Goal: Find specific page/section: Find specific page/section

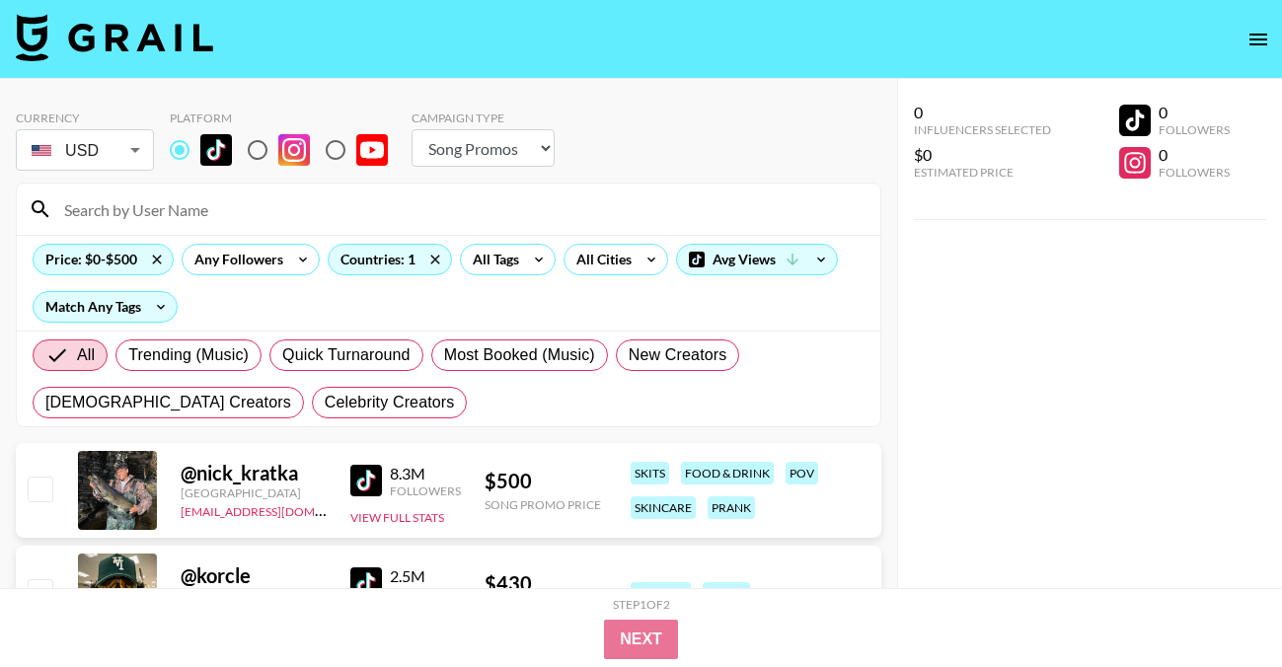
select select "Song"
click at [153, 261] on icon at bounding box center [157, 260] width 32 height 30
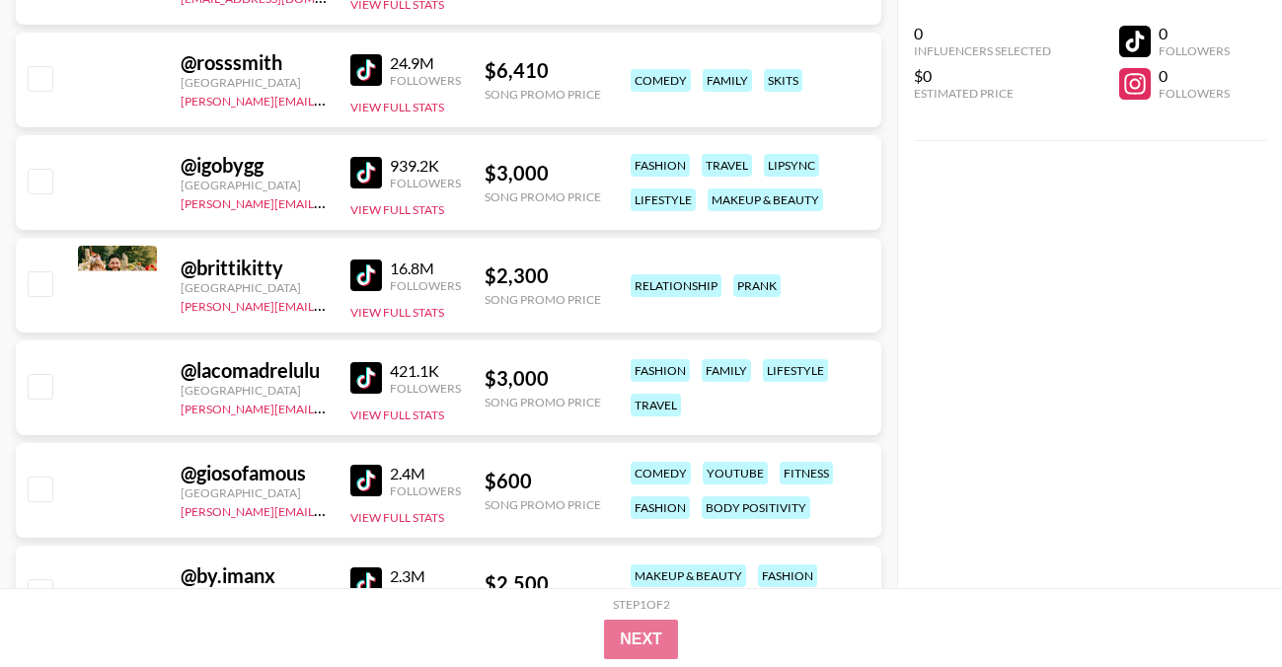
scroll to position [9905, 0]
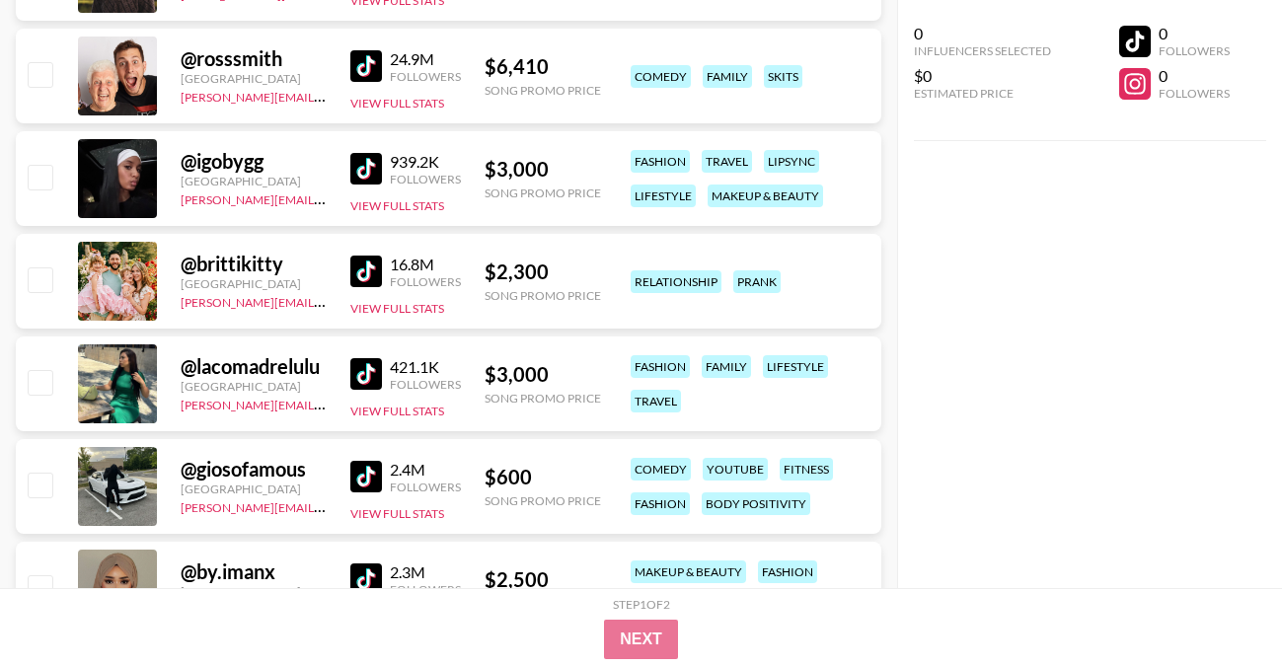
click at [355, 174] on img at bounding box center [366, 169] width 32 height 32
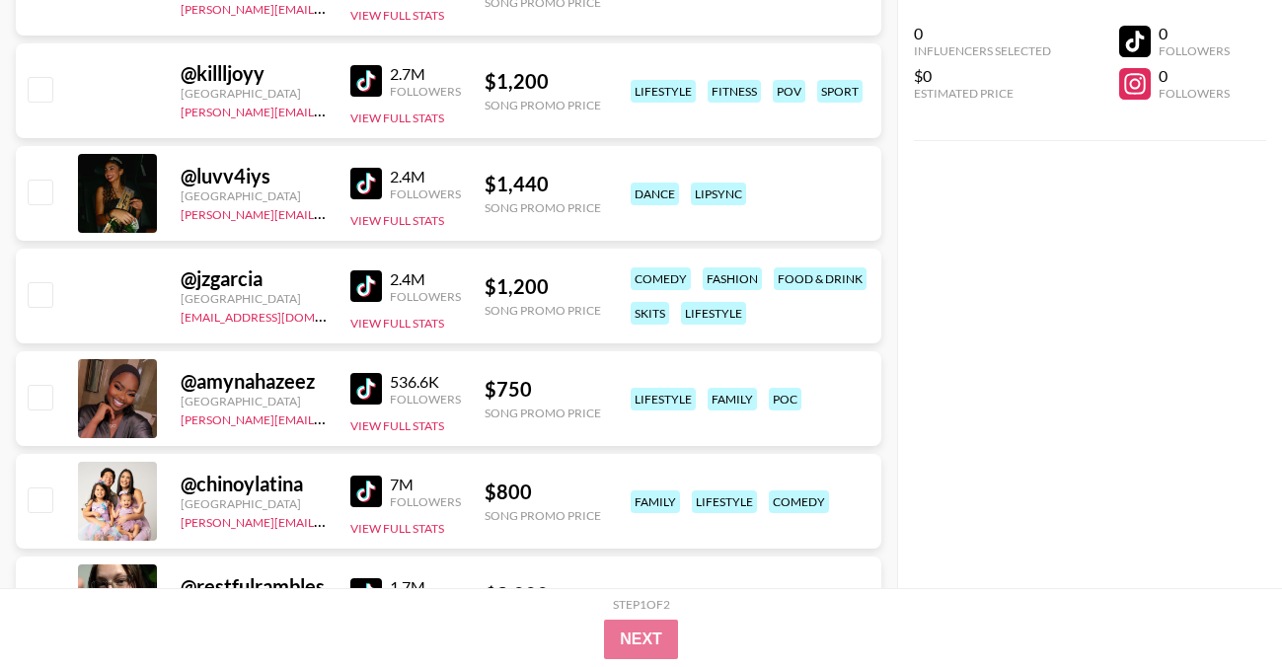
scroll to position [19188, 0]
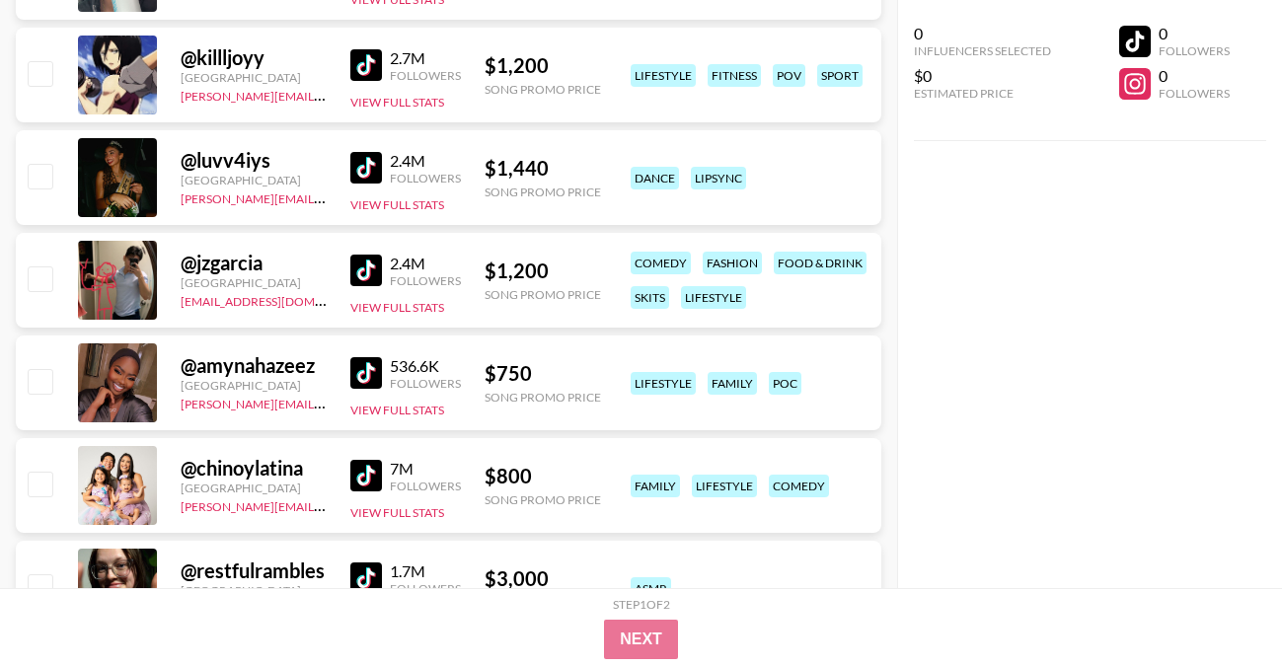
click at [369, 376] on img at bounding box center [366, 373] width 32 height 32
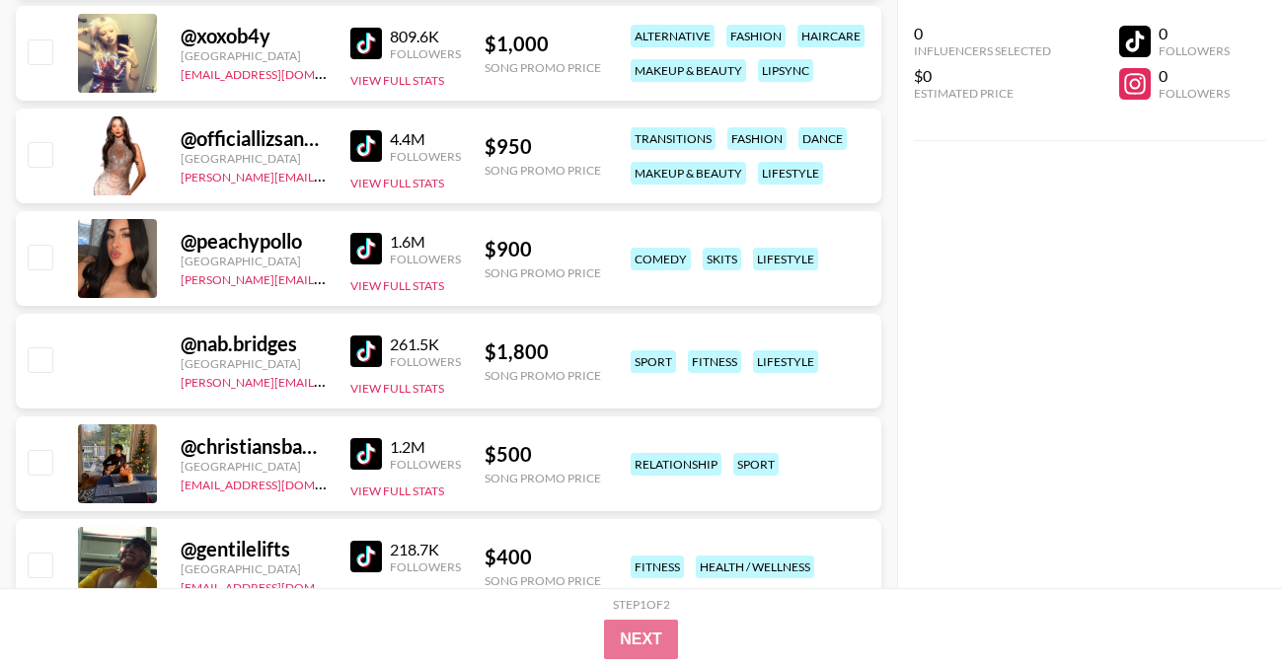
scroll to position [21478, 0]
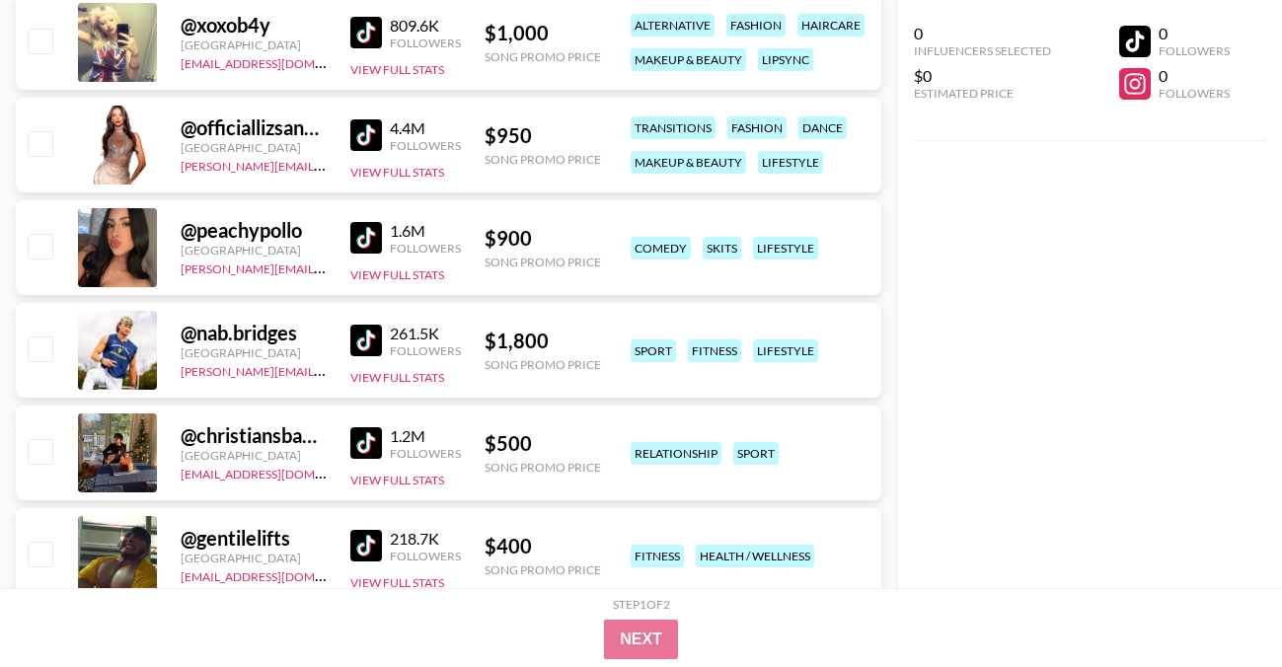
click at [355, 237] on img at bounding box center [366, 238] width 32 height 32
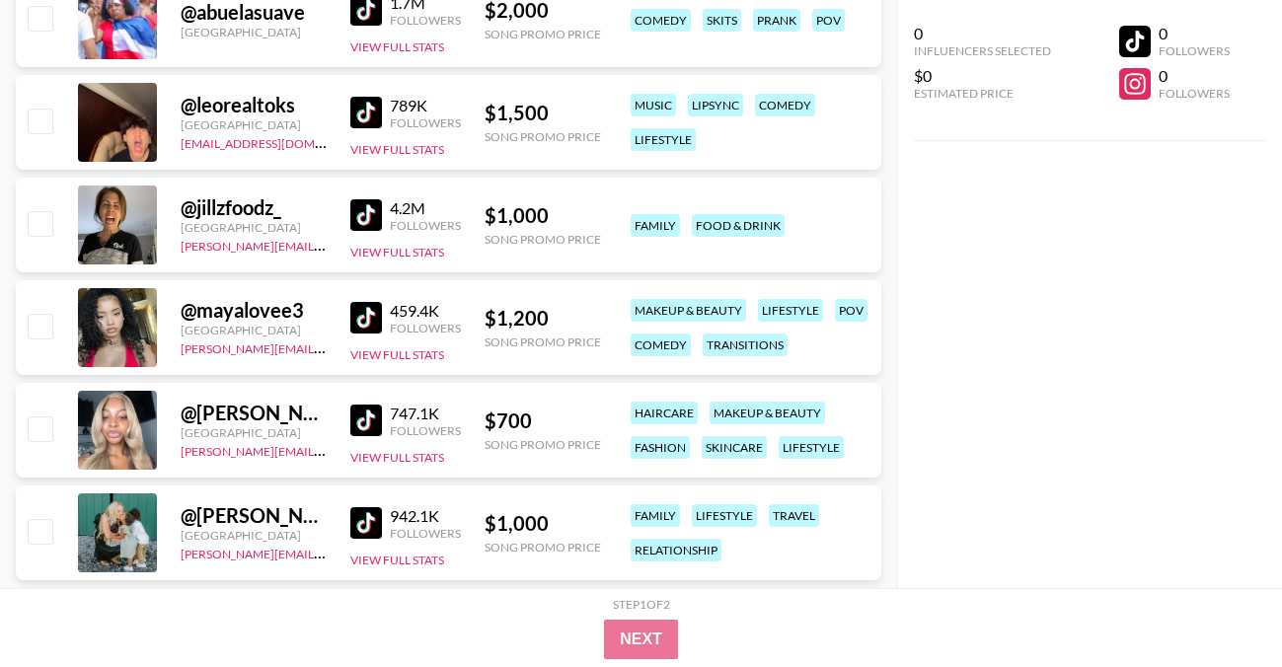
scroll to position [22222, 0]
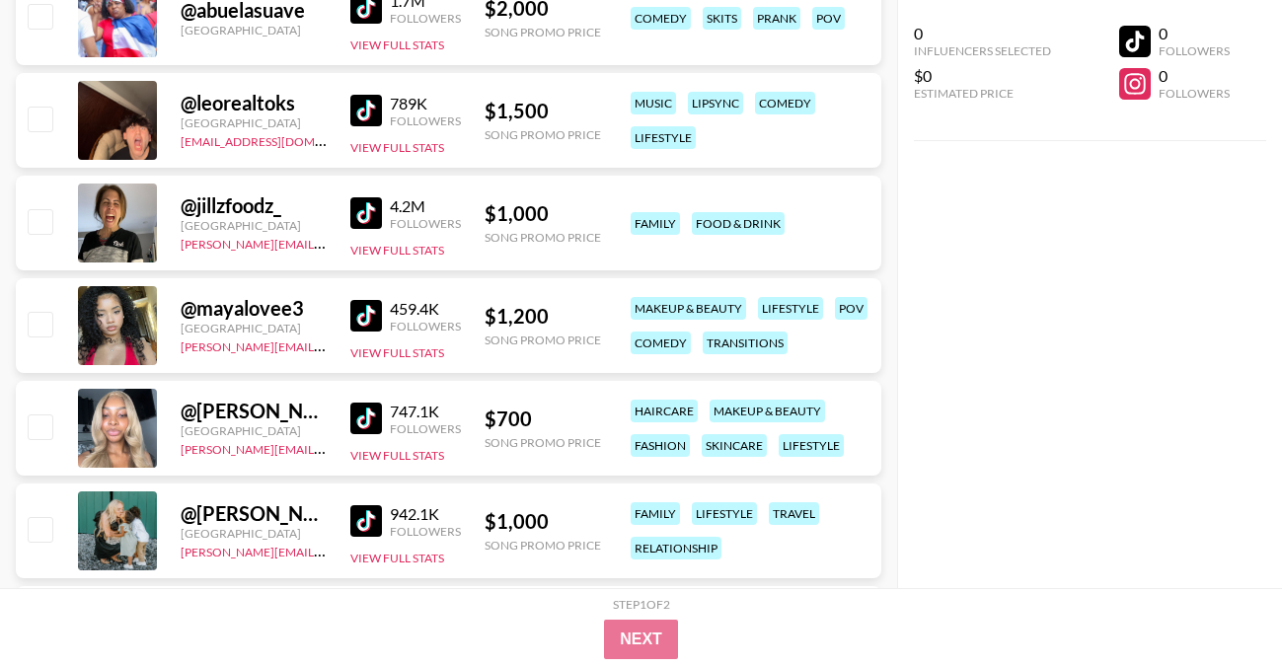
click at [363, 317] on img at bounding box center [366, 316] width 32 height 32
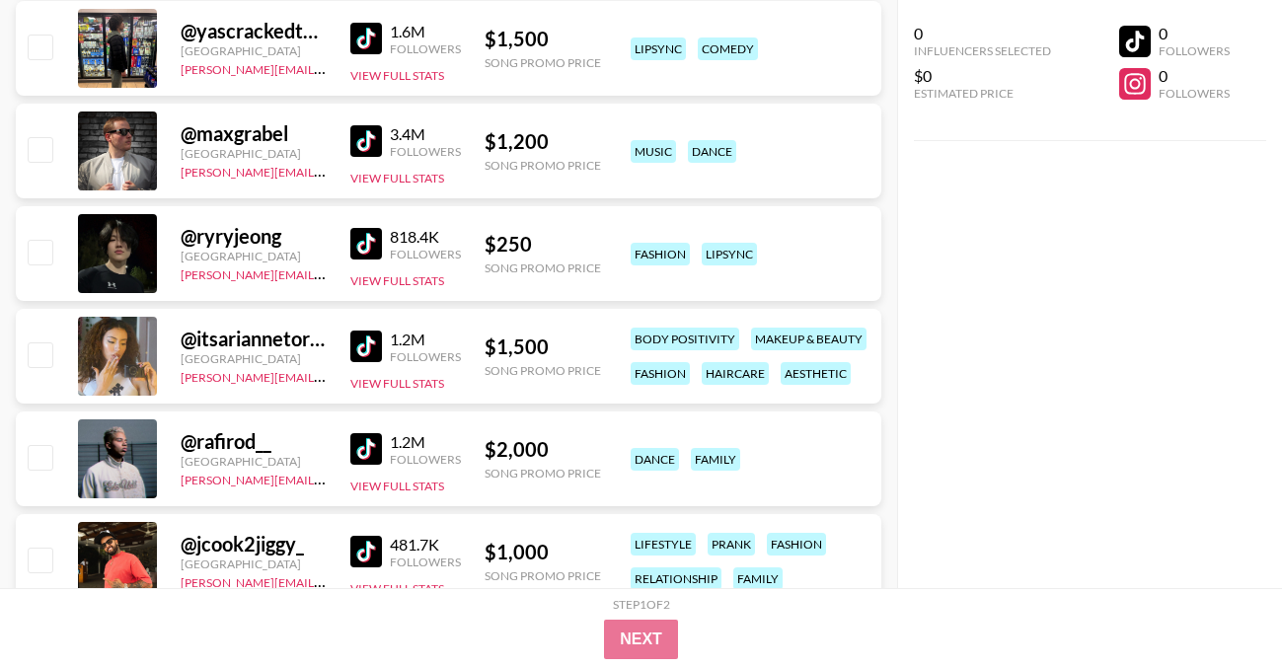
scroll to position [25428, 0]
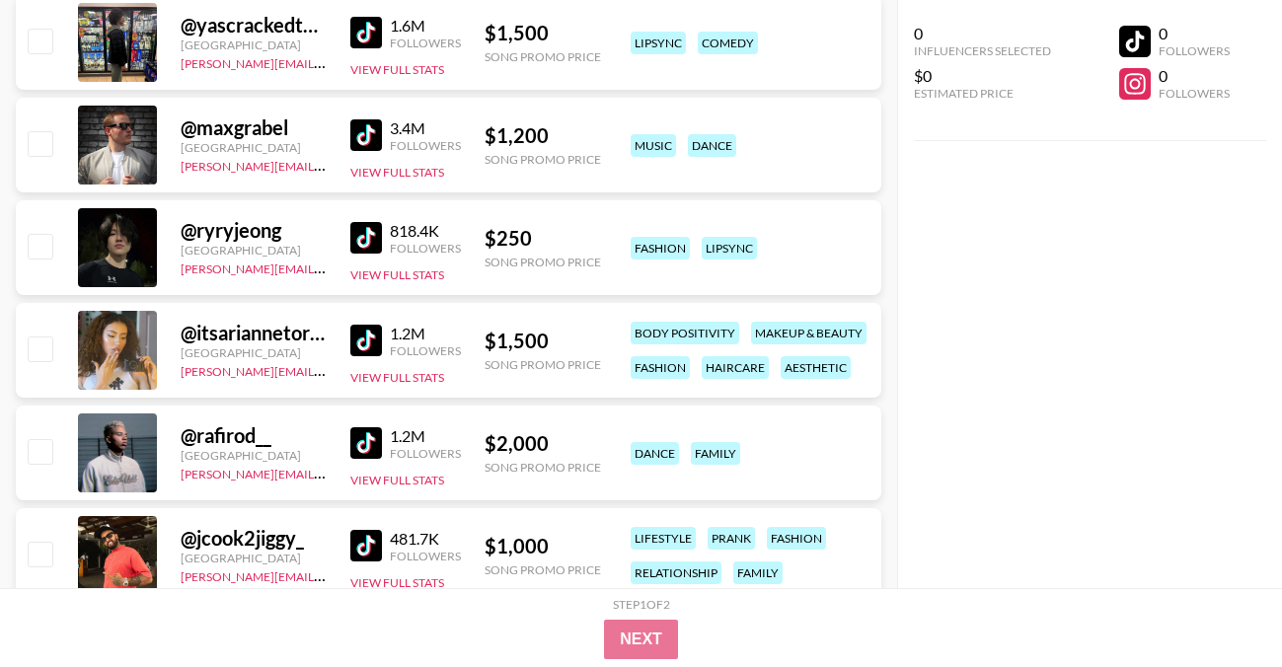
click at [365, 340] on img at bounding box center [366, 341] width 32 height 32
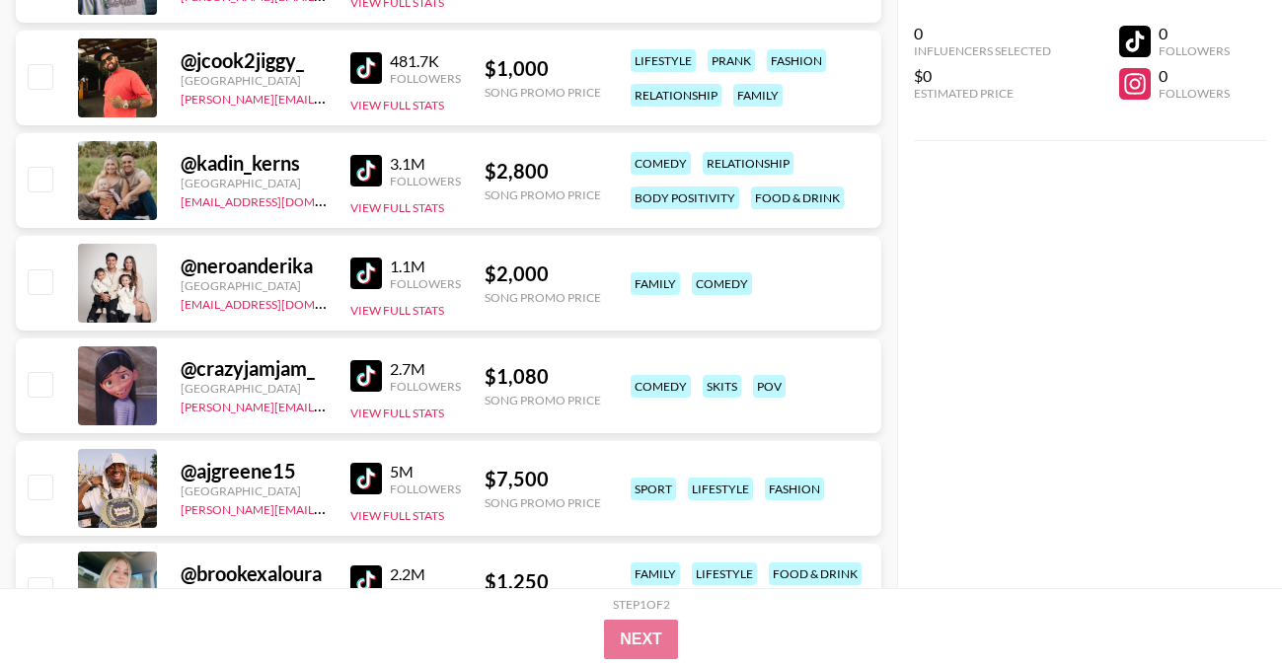
scroll to position [25906, 0]
click at [367, 377] on img at bounding box center [366, 375] width 32 height 32
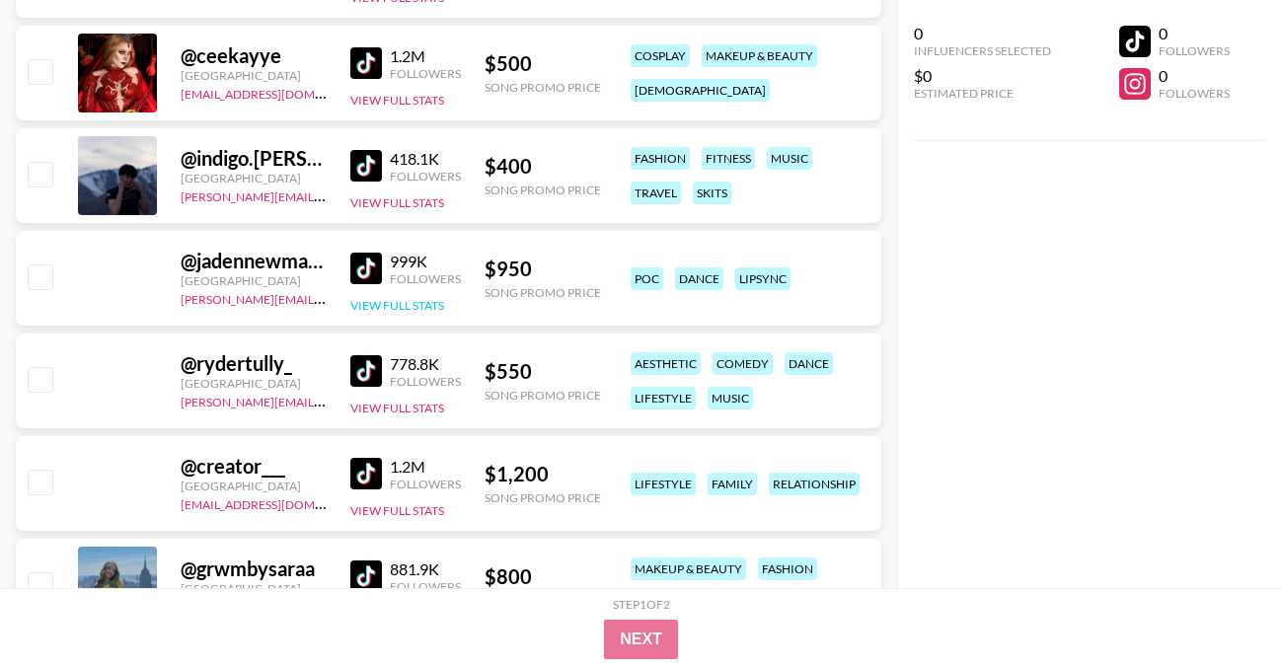
scroll to position [30912, 0]
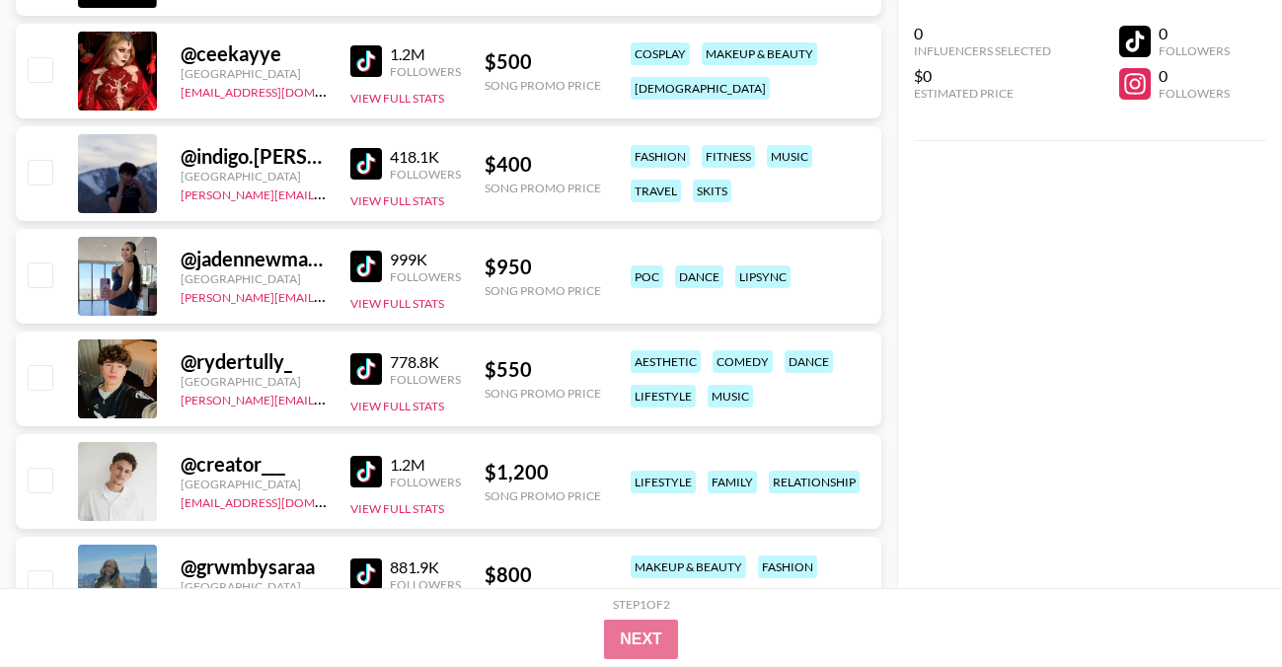
click at [370, 258] on img at bounding box center [366, 267] width 32 height 32
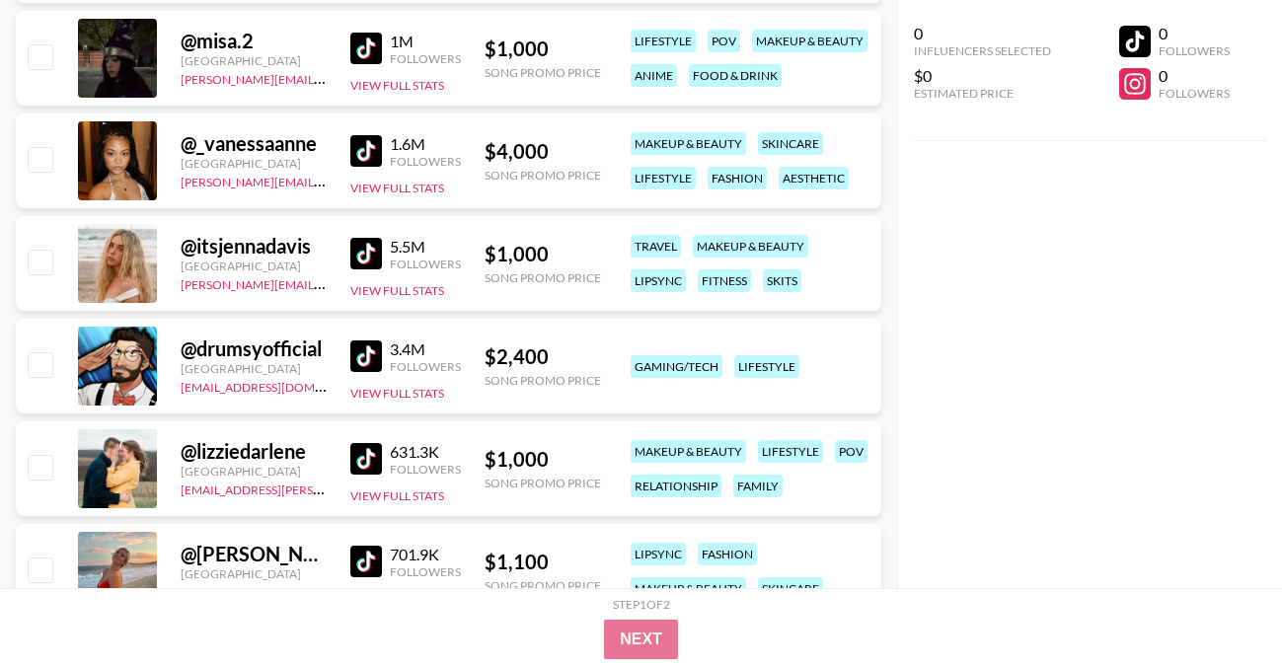
scroll to position [32465, 0]
click at [357, 154] on img at bounding box center [366, 150] width 32 height 32
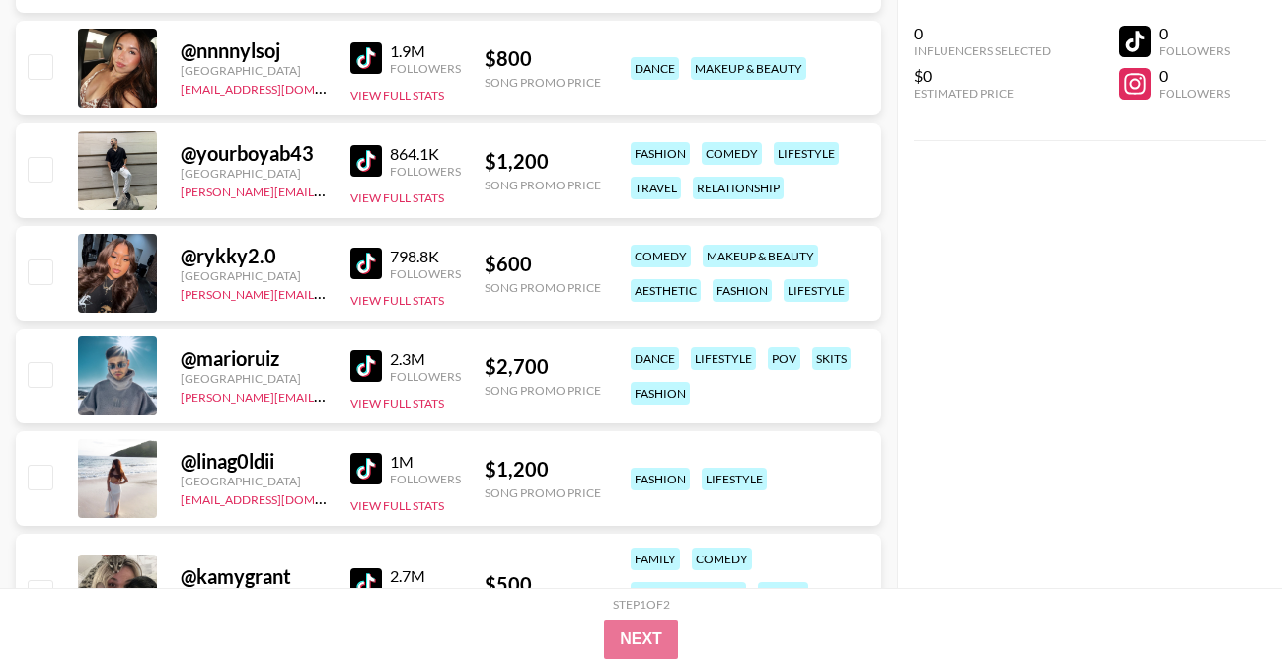
scroll to position [34022, 0]
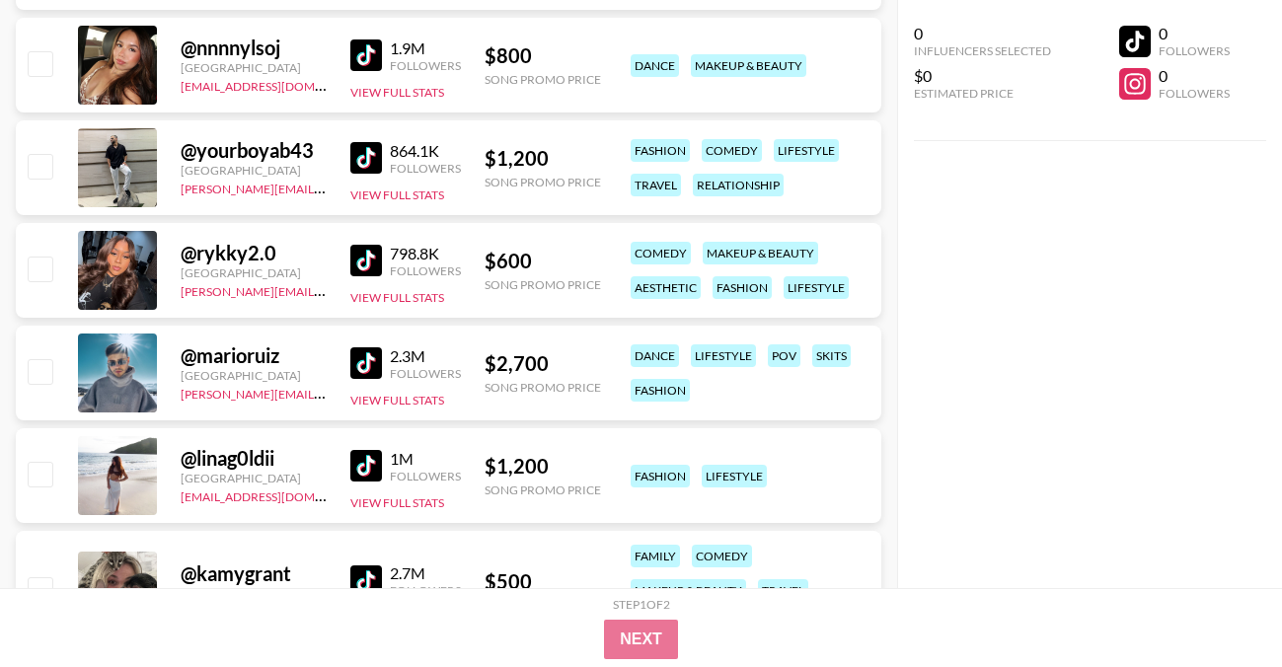
click at [373, 264] on img at bounding box center [366, 261] width 32 height 32
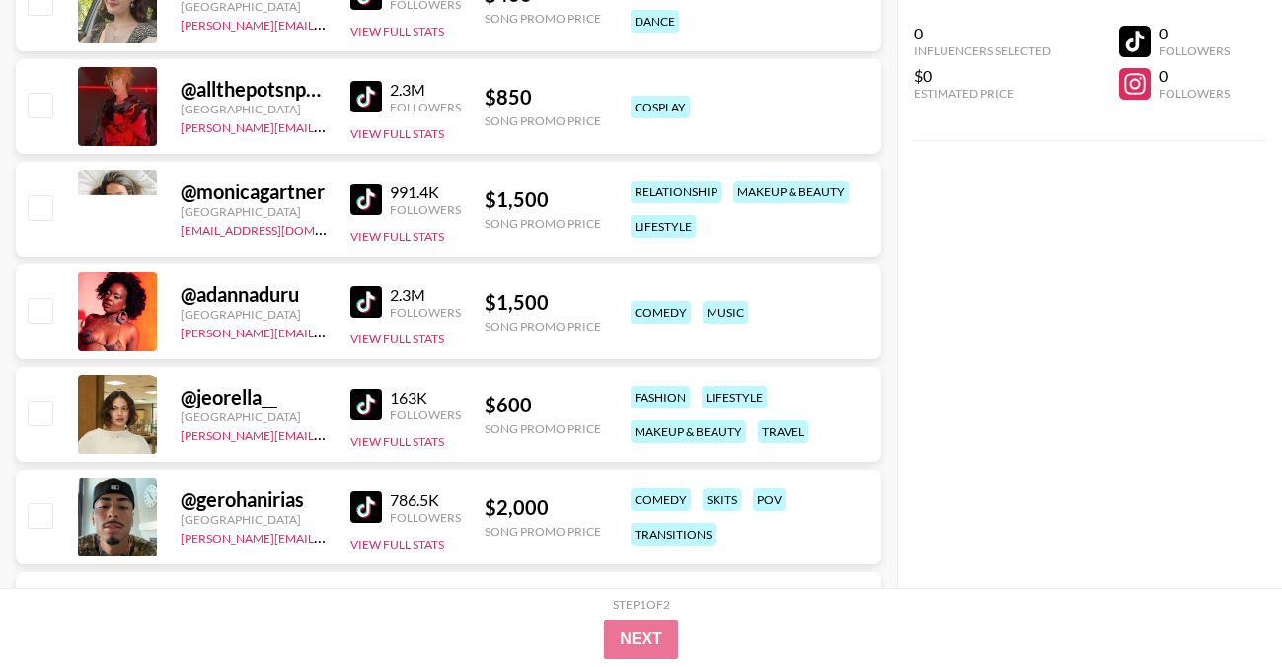
scroll to position [37134, 0]
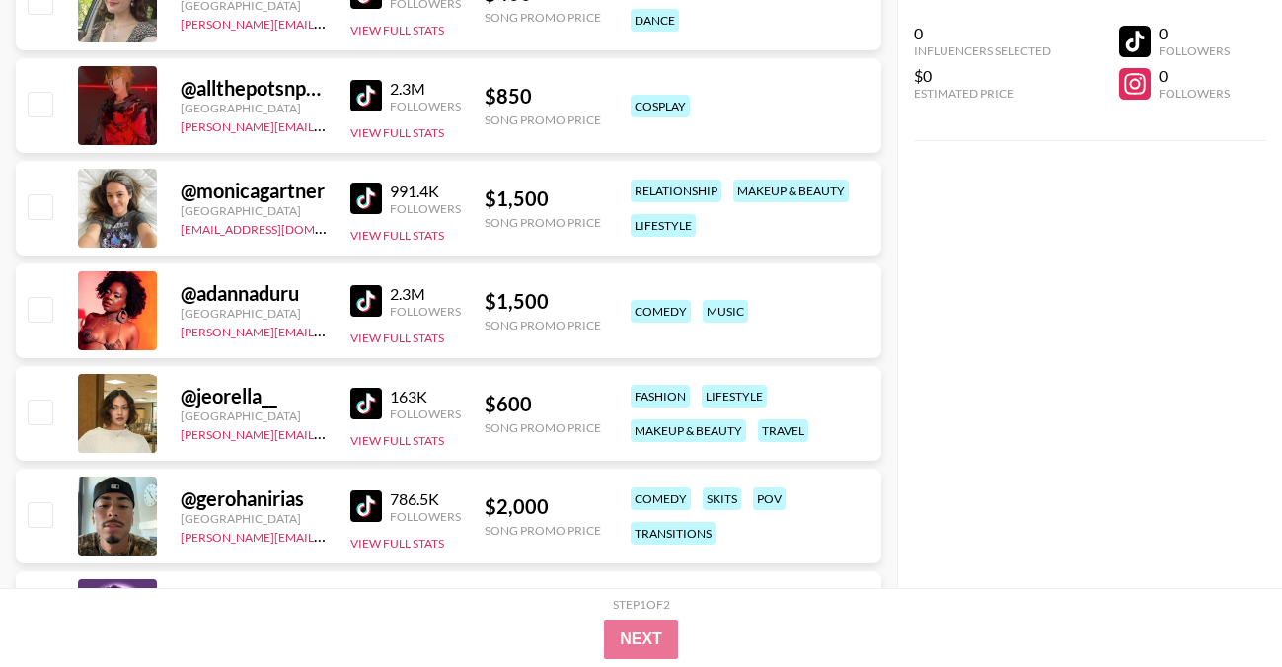
click at [362, 306] on img at bounding box center [366, 301] width 32 height 32
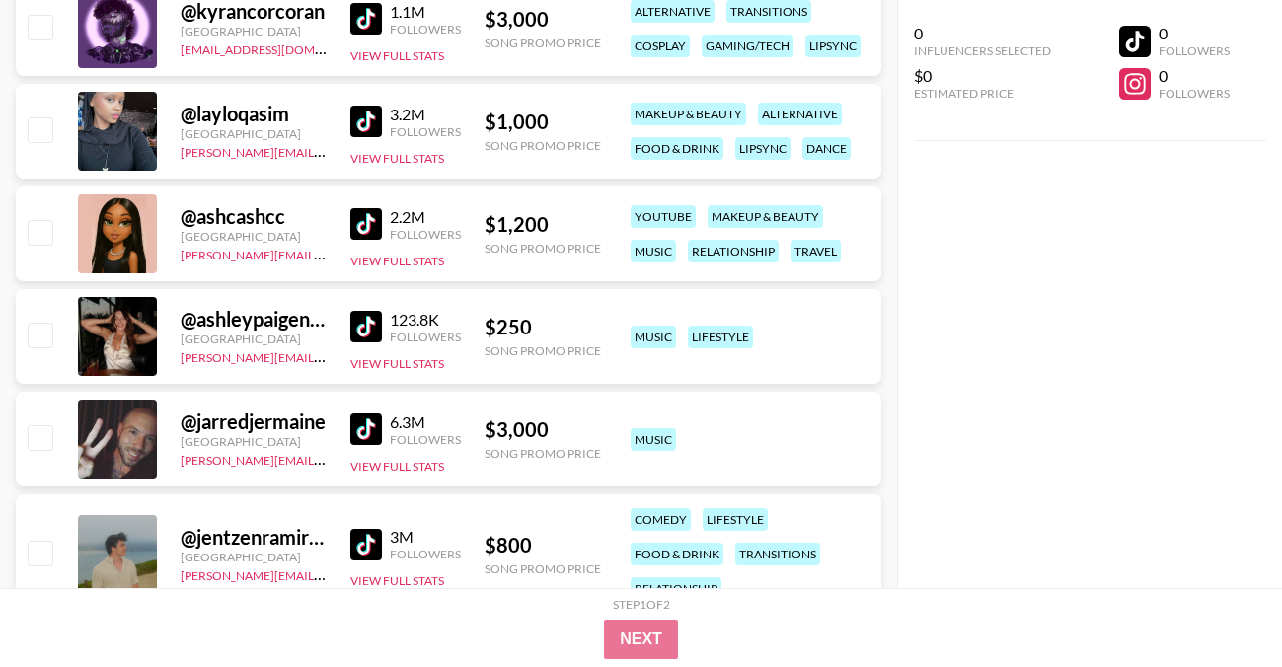
scroll to position [37727, 0]
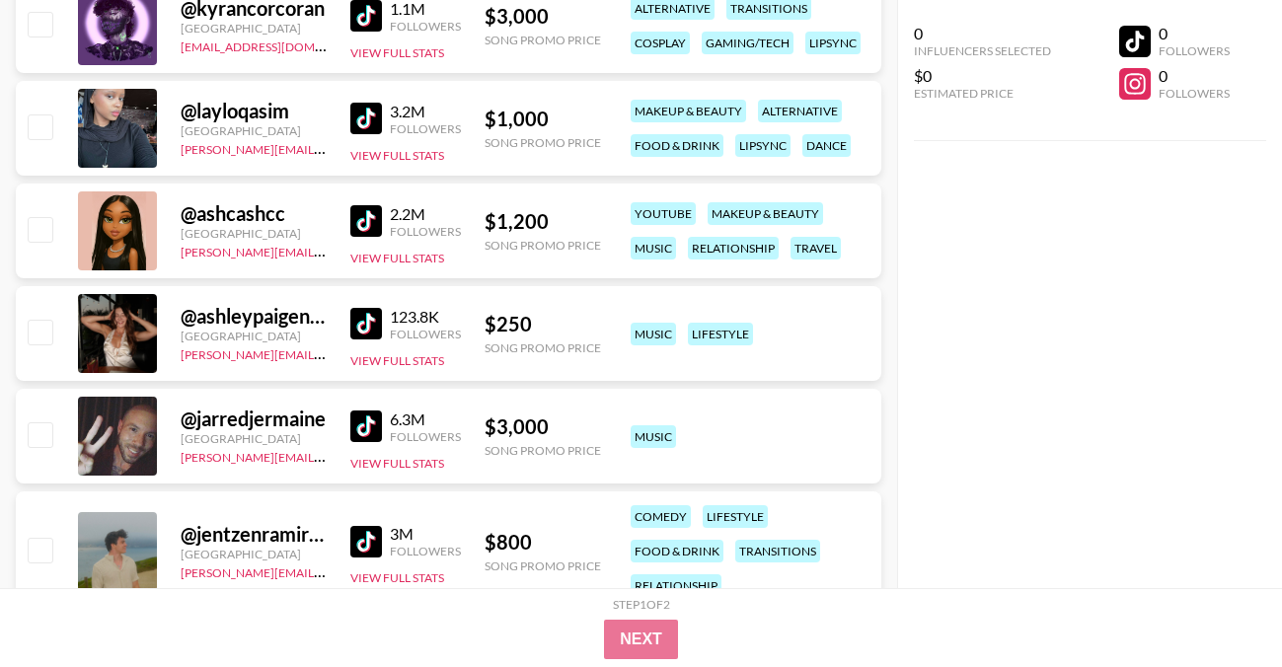
click at [369, 226] on img at bounding box center [366, 221] width 32 height 32
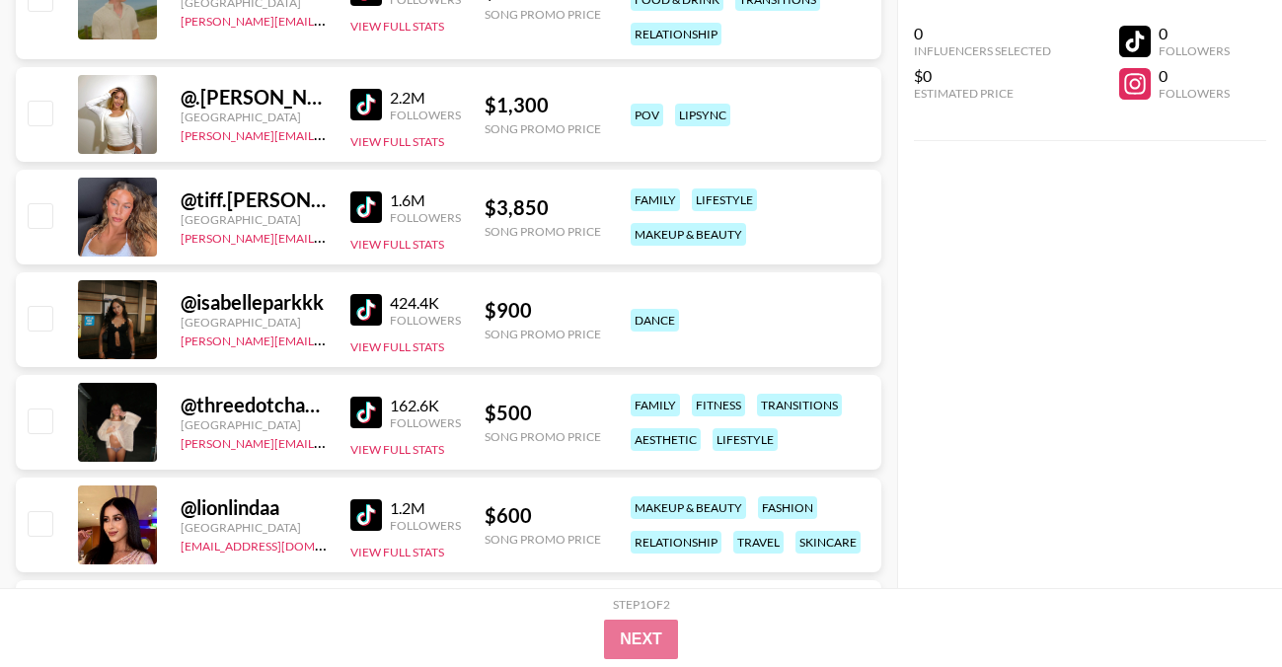
scroll to position [38285, 0]
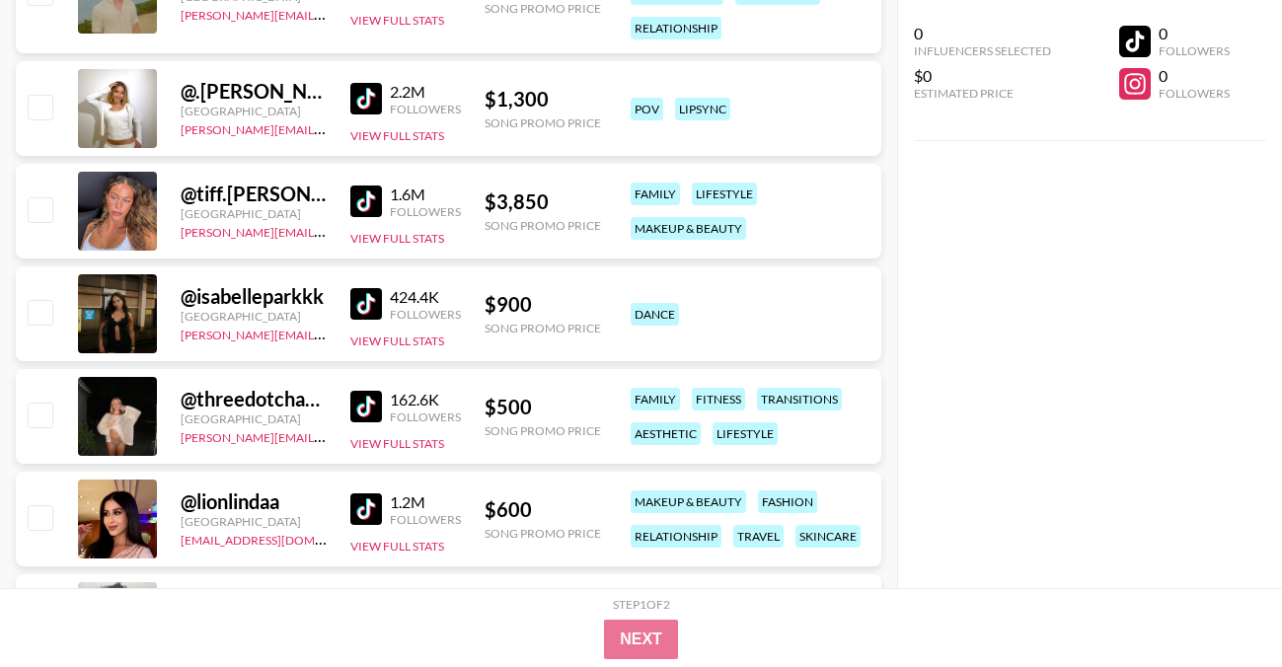
click at [360, 302] on img at bounding box center [366, 304] width 32 height 32
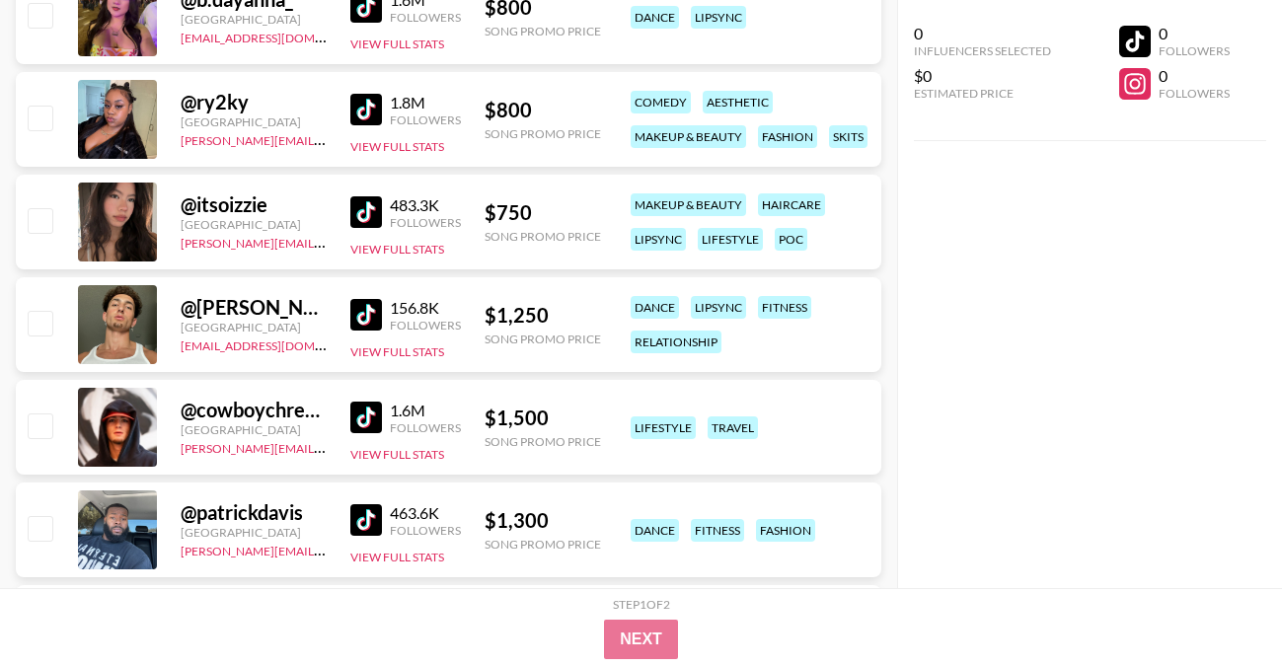
scroll to position [39404, 0]
click at [366, 99] on img at bounding box center [366, 109] width 32 height 32
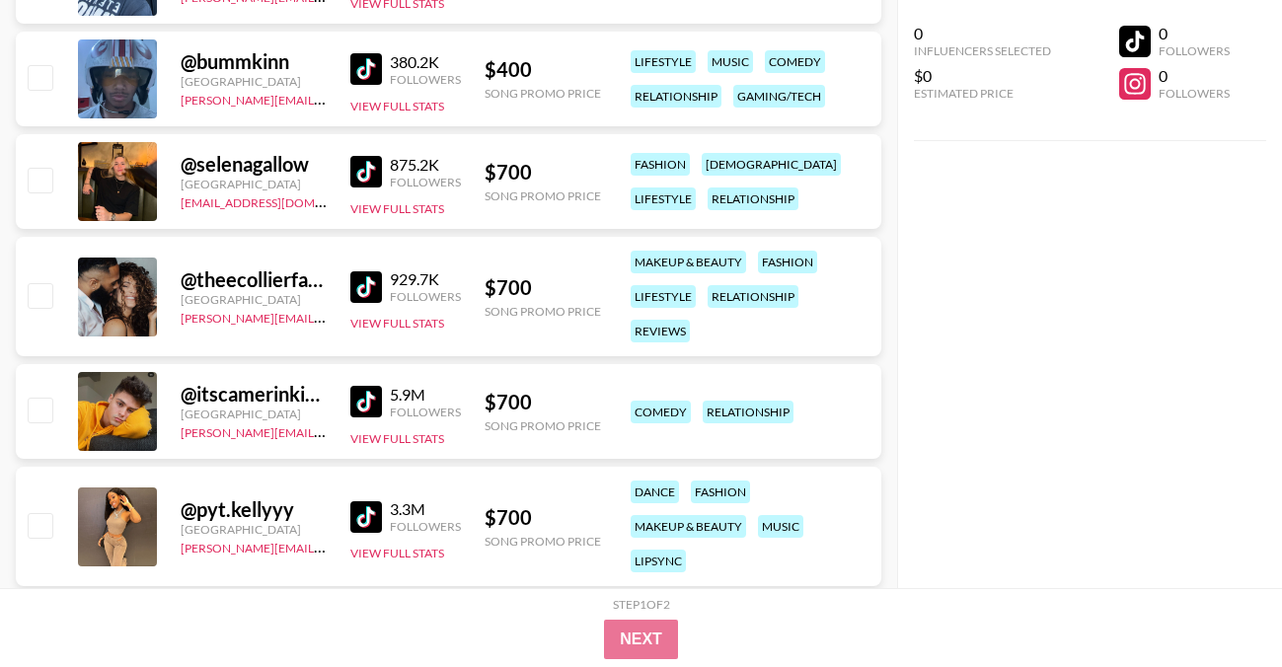
scroll to position [39971, 0]
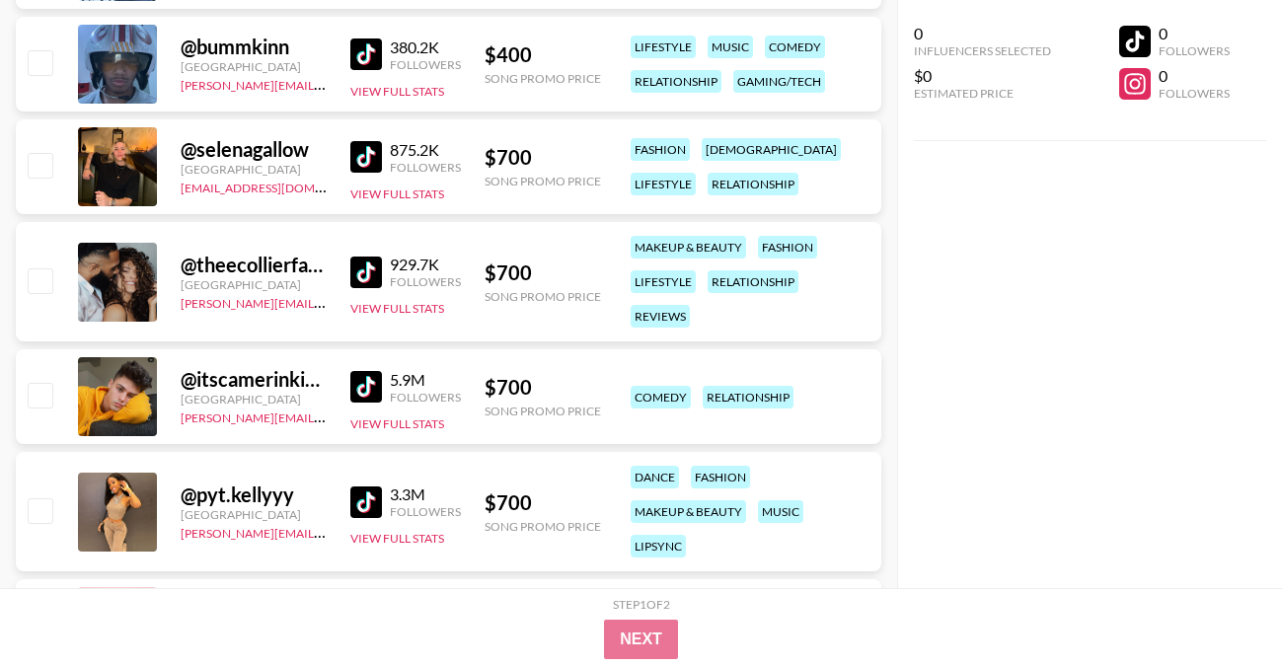
click at [367, 278] on img at bounding box center [366, 273] width 32 height 32
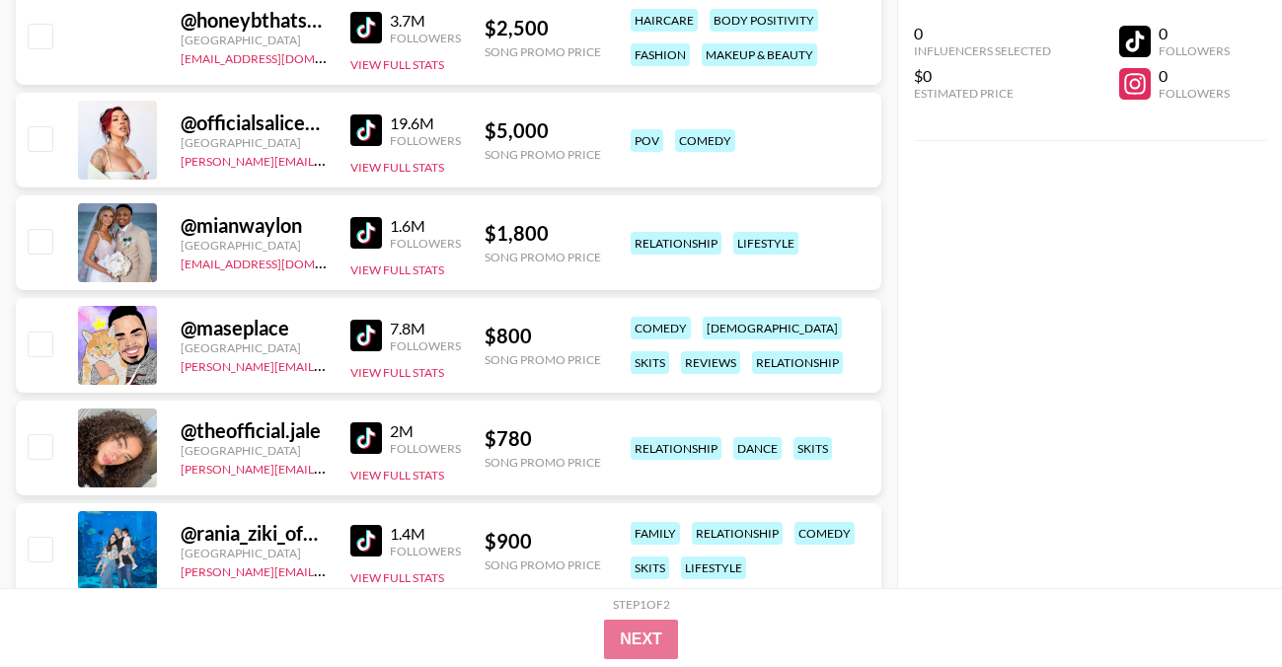
scroll to position [42494, 0]
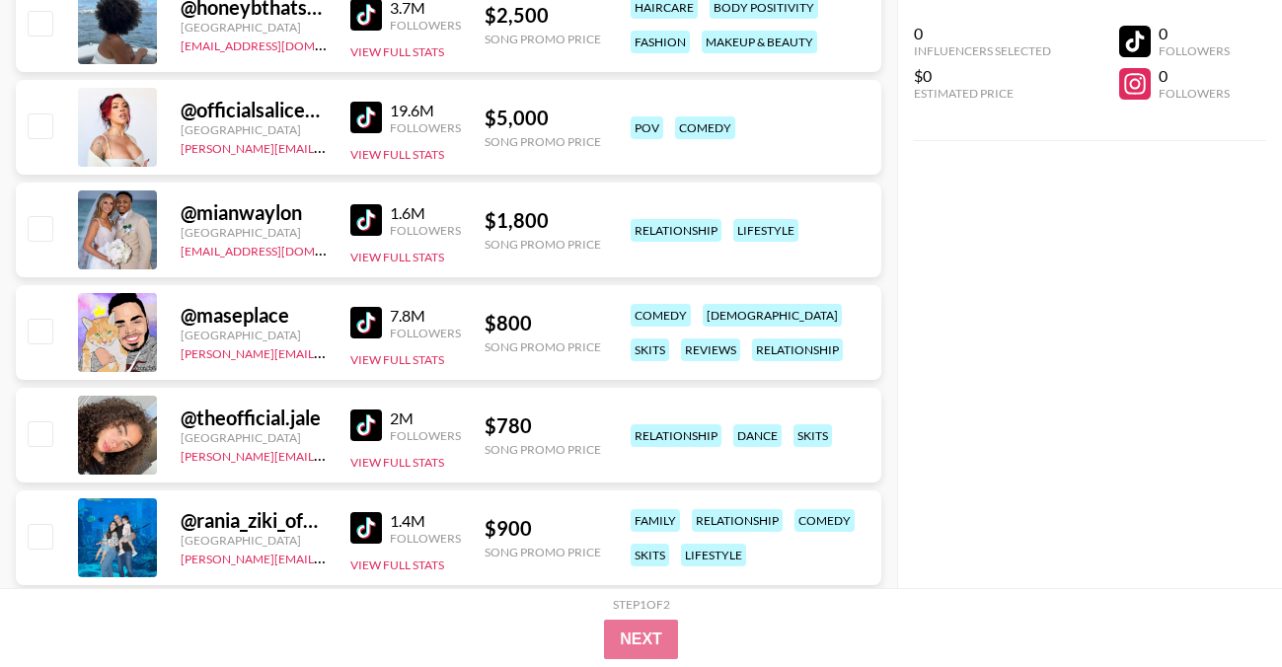
click at [370, 422] on img at bounding box center [366, 426] width 32 height 32
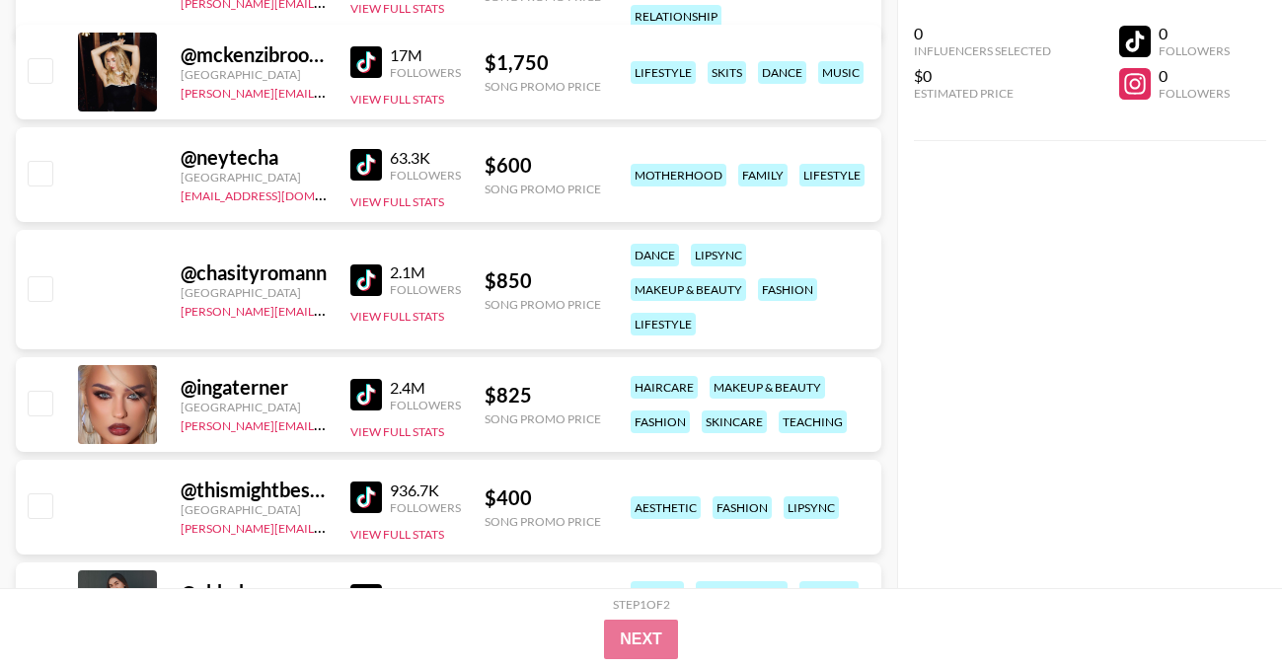
scroll to position [46707, 0]
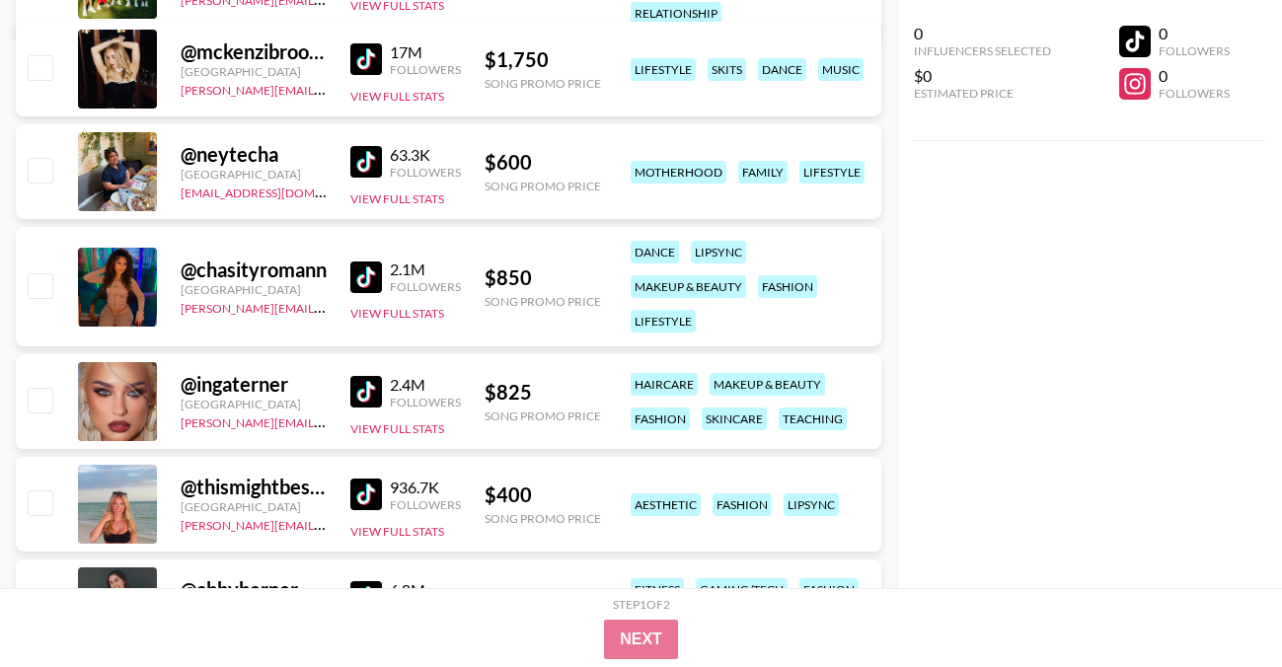
click at [371, 271] on img at bounding box center [366, 277] width 32 height 32
